Goal: Information Seeking & Learning: Learn about a topic

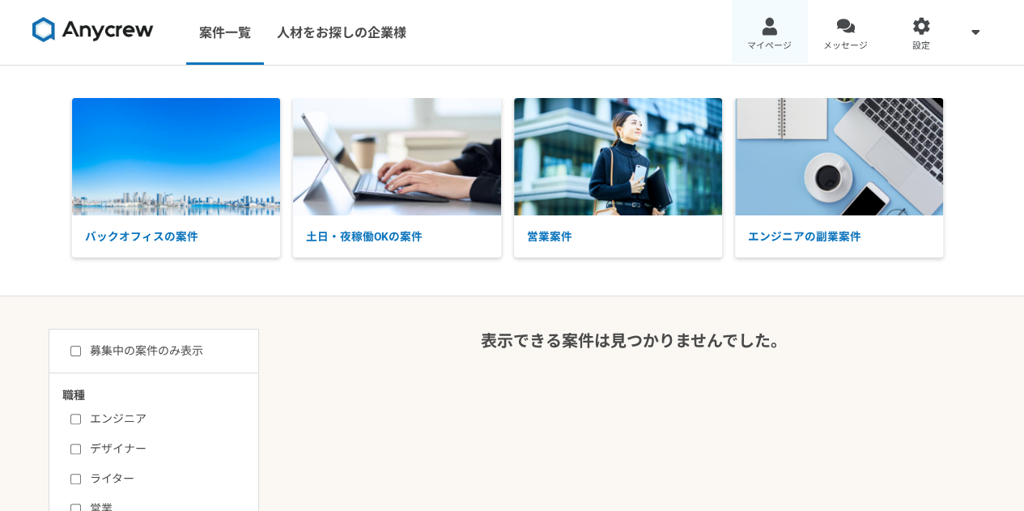
click at [754, 26] on link "マイページ" at bounding box center [770, 32] width 76 height 65
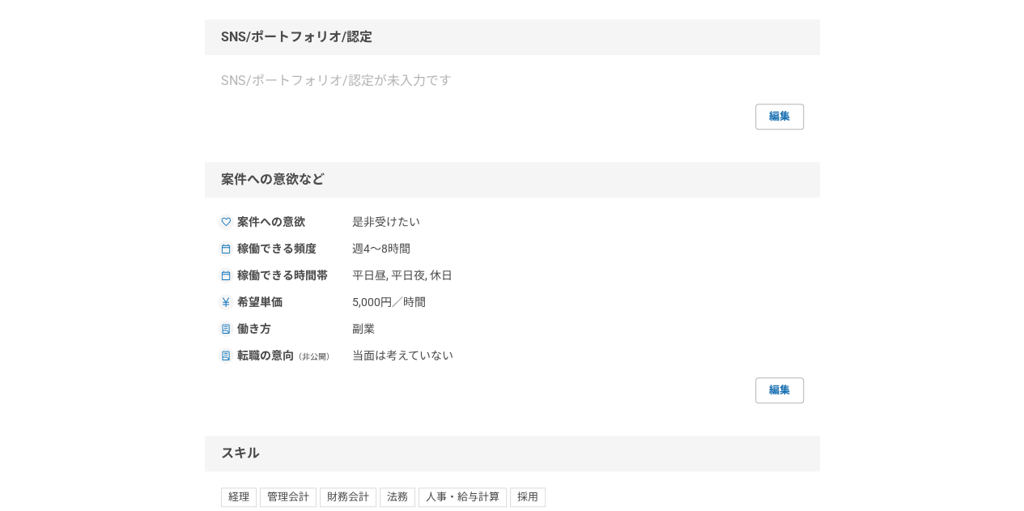
scroll to position [671, 0]
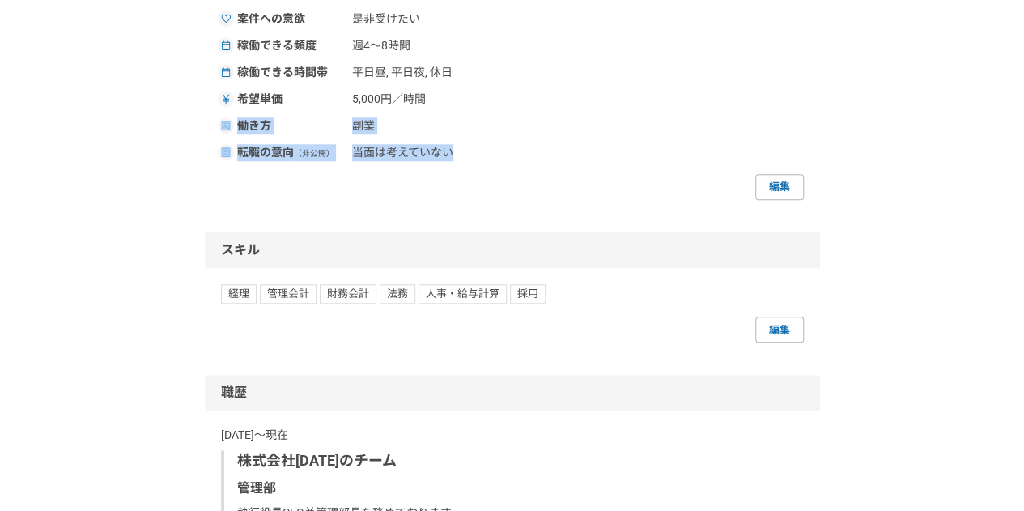
drag, startPoint x: 1015, startPoint y: 164, endPoint x: 1031, endPoint y: 231, distance: 68.3
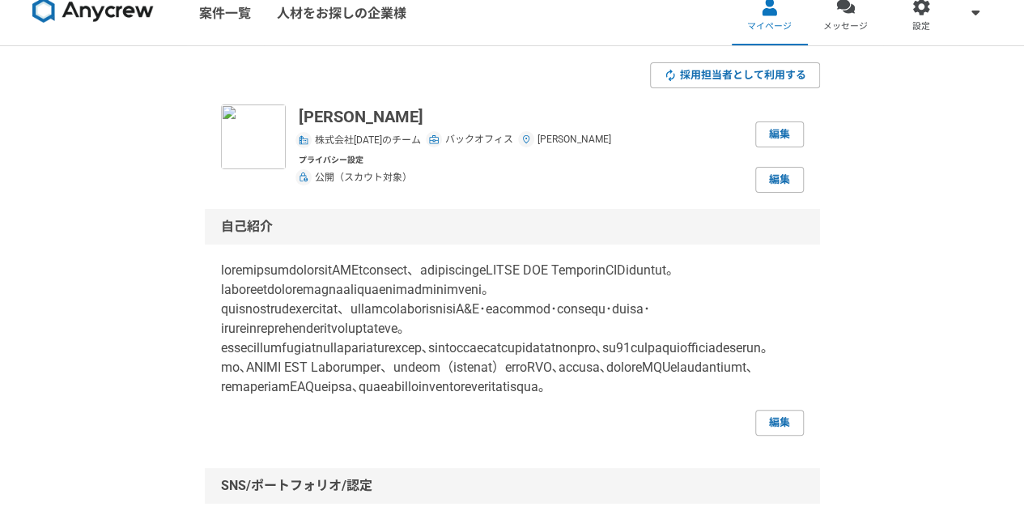
scroll to position [15, 0]
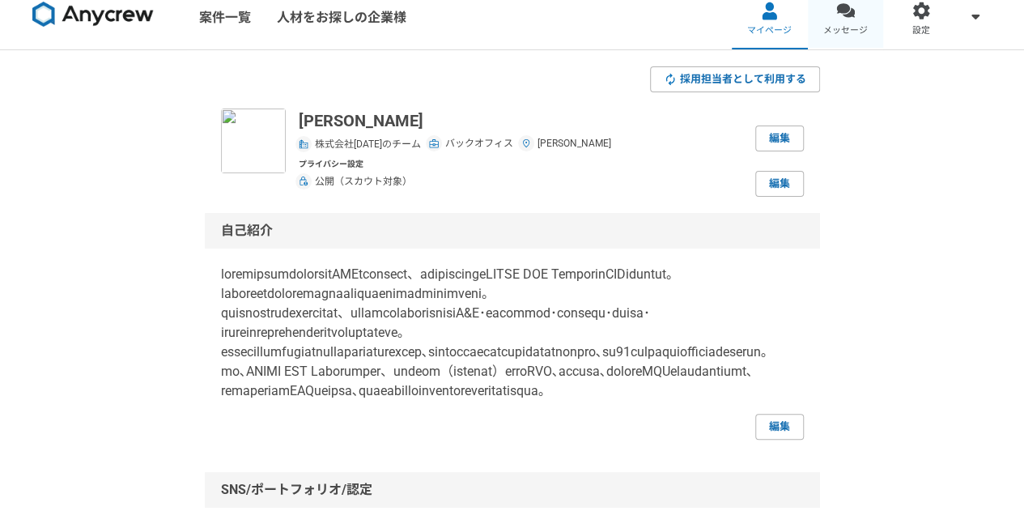
click at [838, 7] on div at bounding box center [845, 11] width 19 height 19
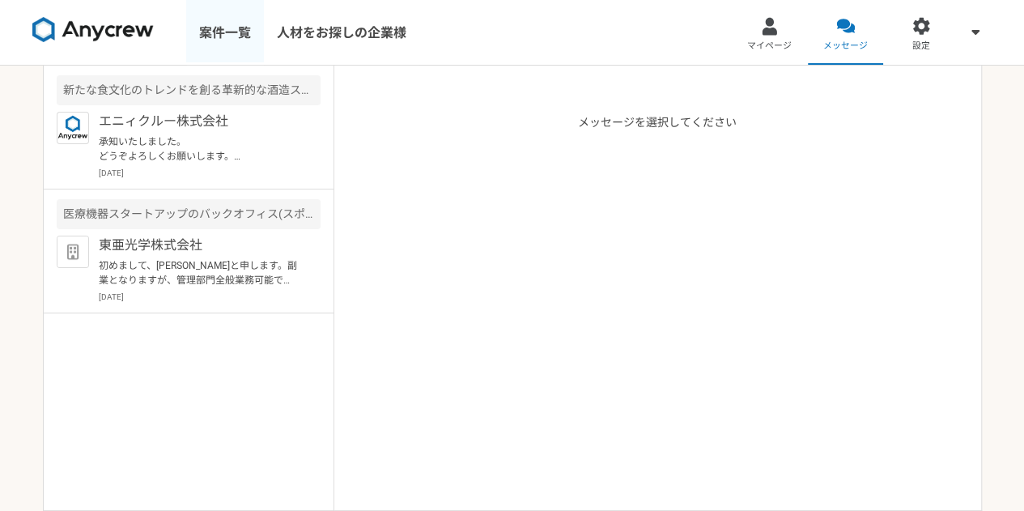
click at [235, 32] on link "案件一覧" at bounding box center [225, 32] width 78 height 65
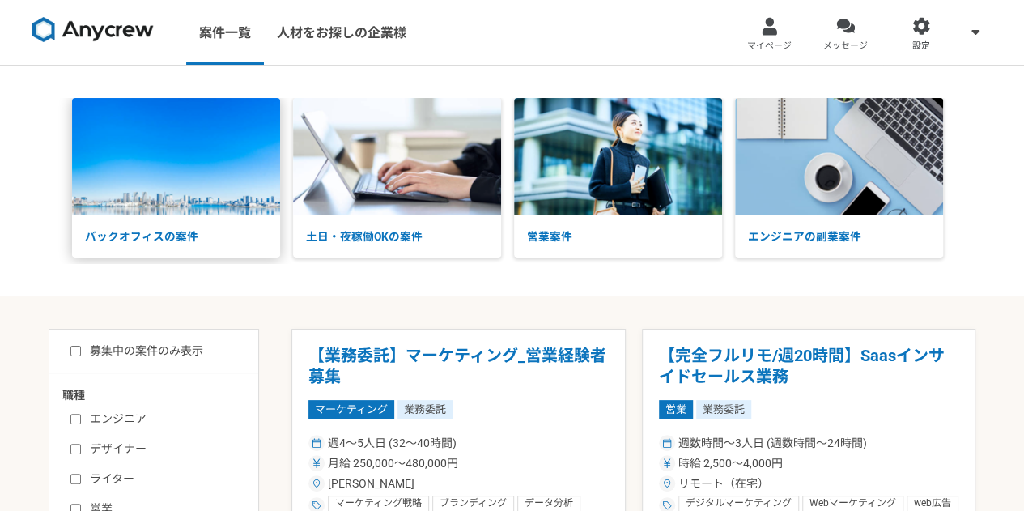
click at [183, 174] on img at bounding box center [176, 156] width 208 height 117
